Goal: Find specific page/section: Find specific page/section

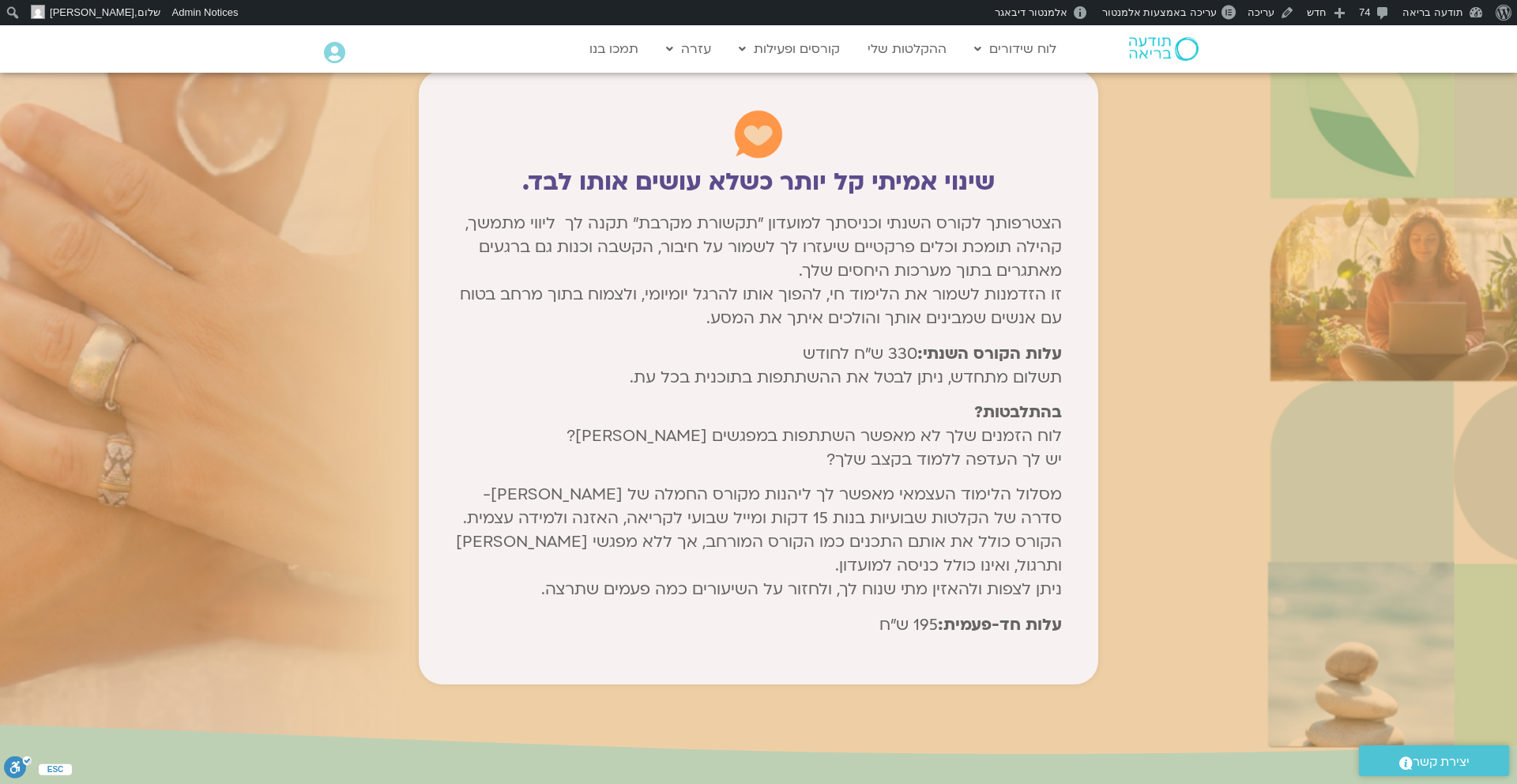
scroll to position [8146, 0]
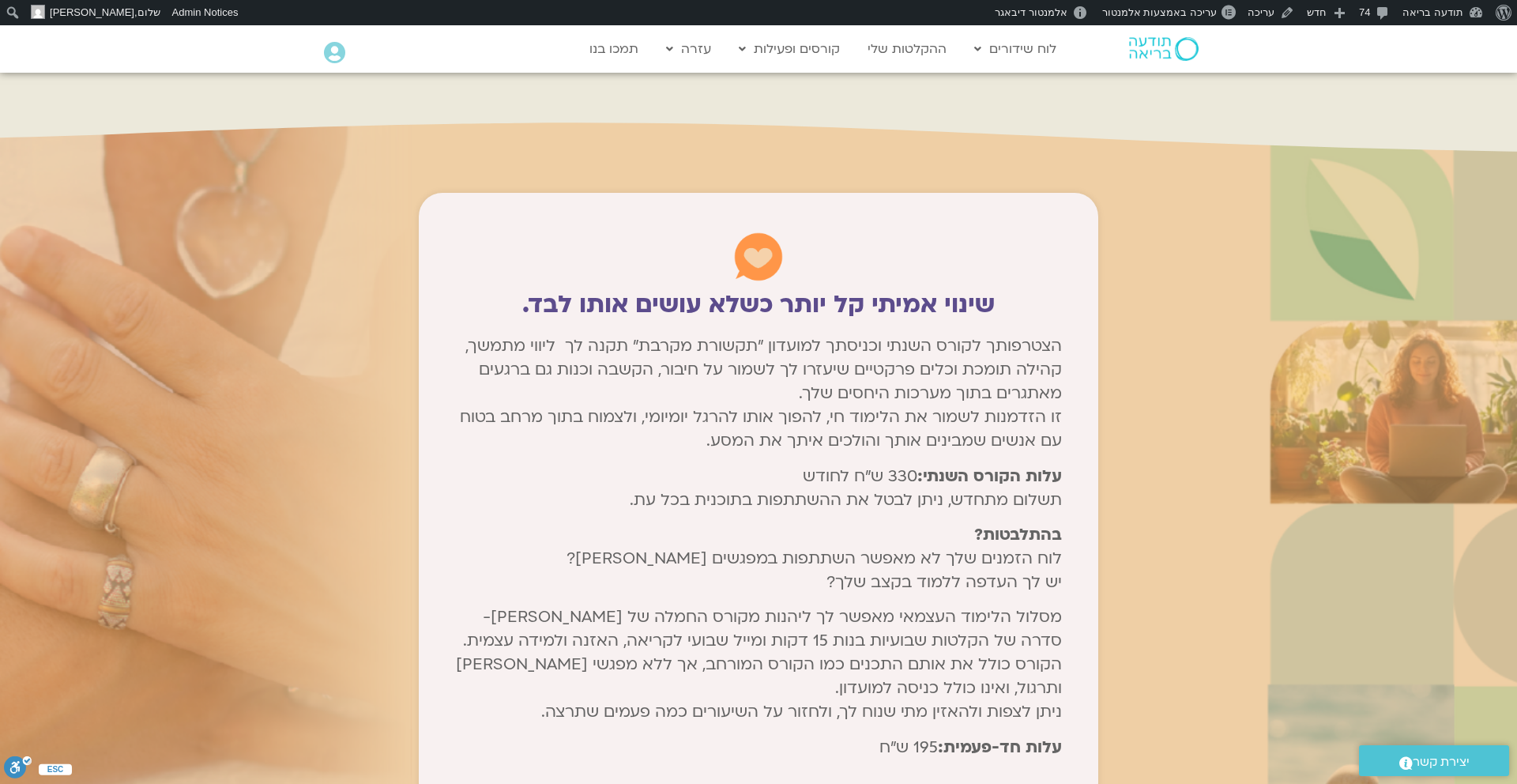
click at [819, 291] on h2 "שינוי אמיתי קל יותר כשלא עושים אותו לבד." at bounding box center [758, 305] width 607 height 28
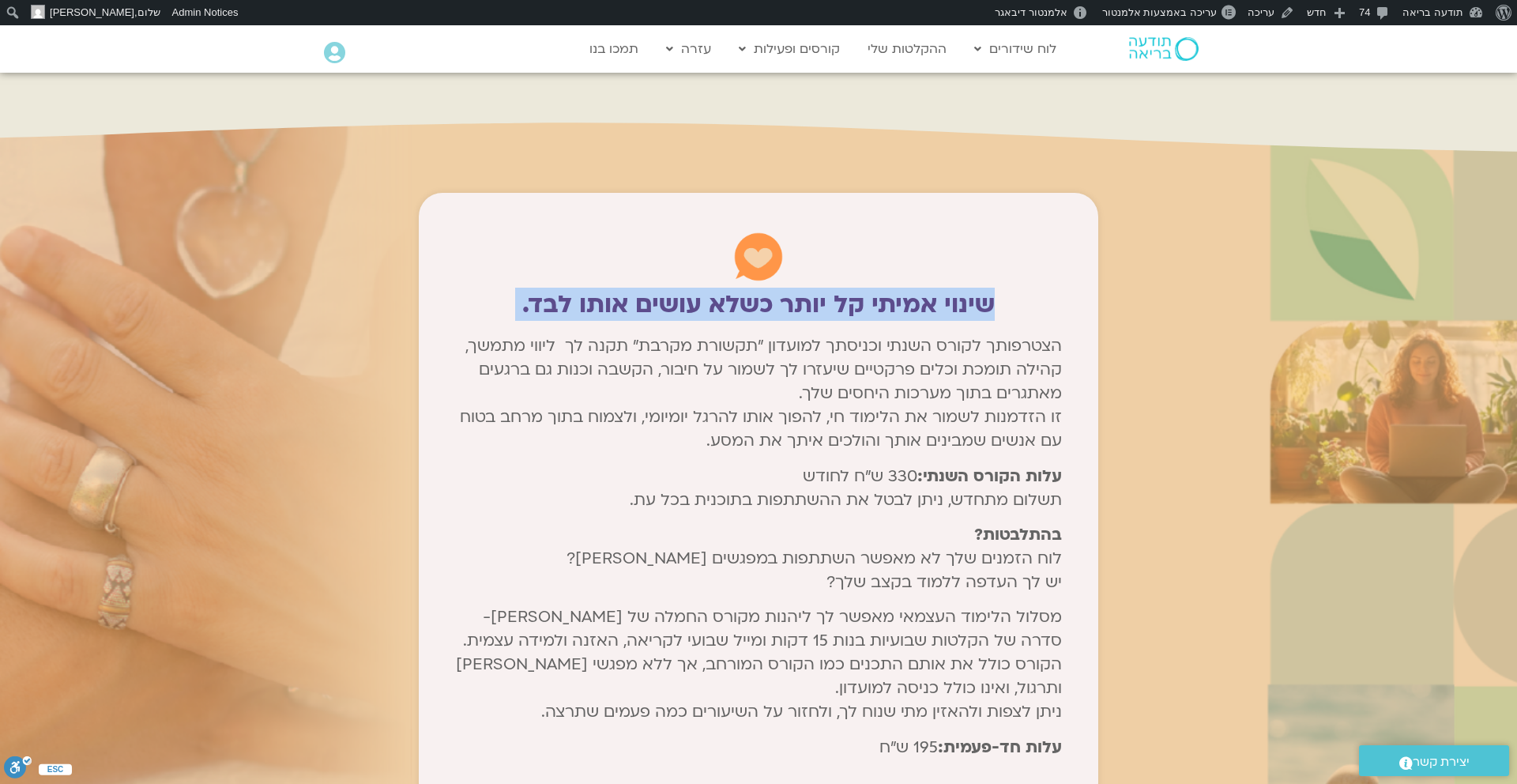
click at [819, 291] on h2 "שינוי אמיתי קל יותר כשלא עושים אותו לבד." at bounding box center [758, 305] width 607 height 28
copy div "שינוי אמיתי קל יותר כשלא עושים אותו לבד."
